Goal: Task Accomplishment & Management: Manage account settings

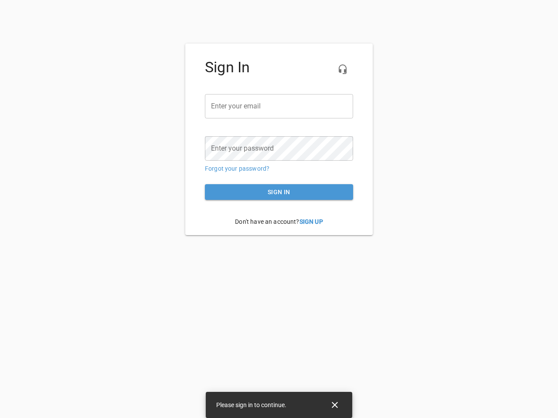
click at [342, 69] on icon "button" at bounding box center [342, 69] width 10 height 10
click at [279, 106] on input "email" at bounding box center [279, 106] width 148 height 24
click at [335, 405] on icon "Close" at bounding box center [335, 405] width 6 height 6
